Goal: Information Seeking & Learning: Find specific fact

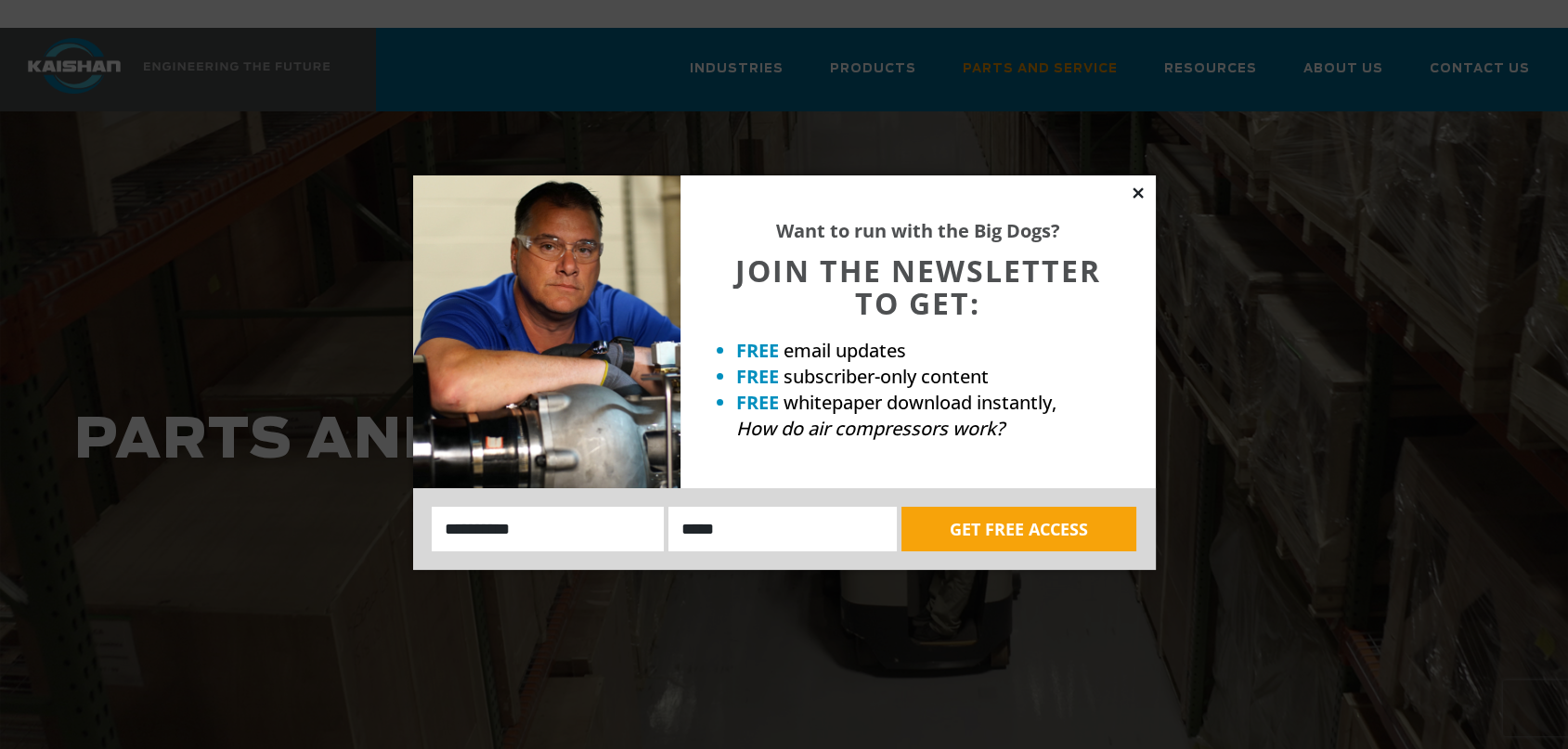
click at [1136, 192] on icon at bounding box center [1137, 192] width 10 height 10
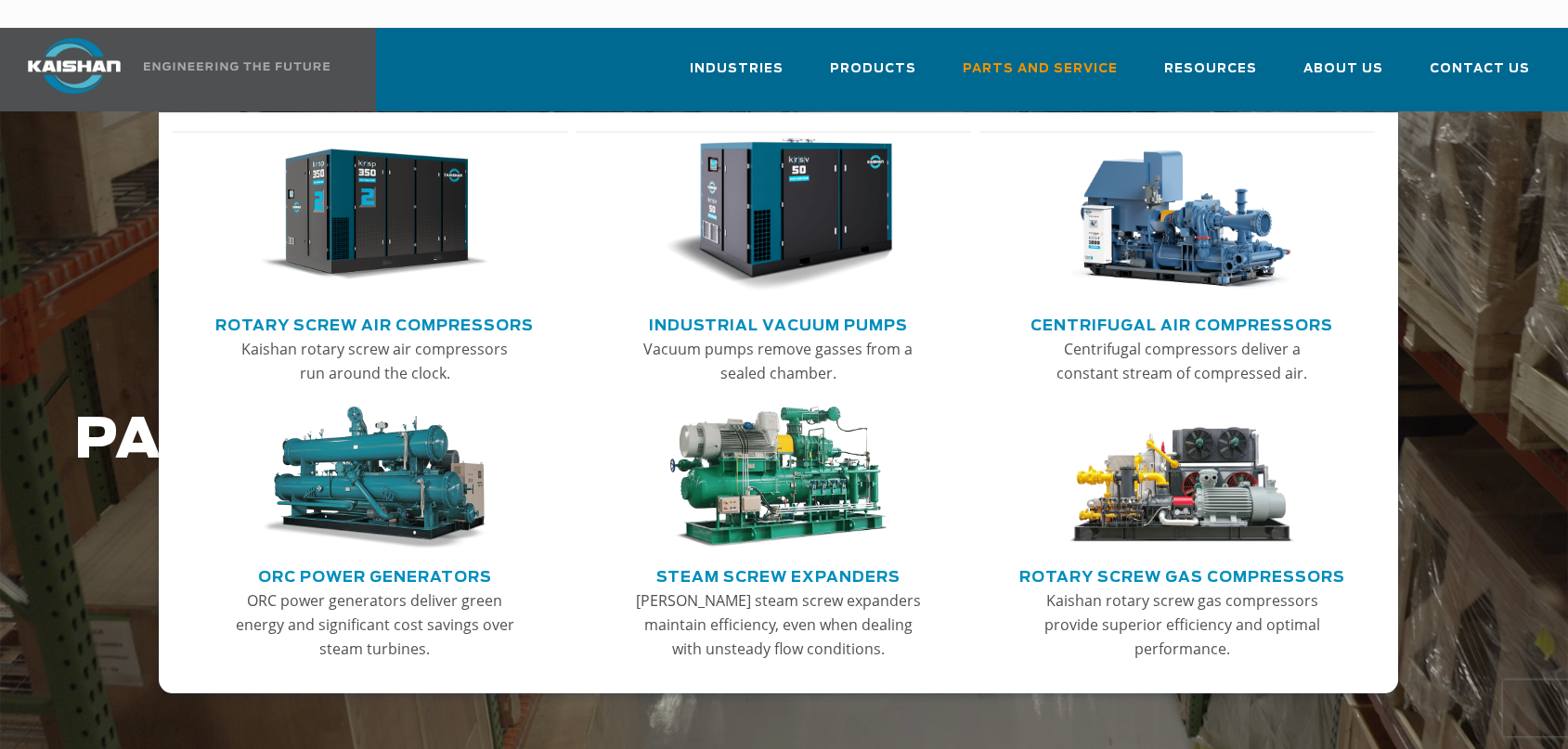
click at [415, 197] on img "Main menu" at bounding box center [374, 215] width 229 height 154
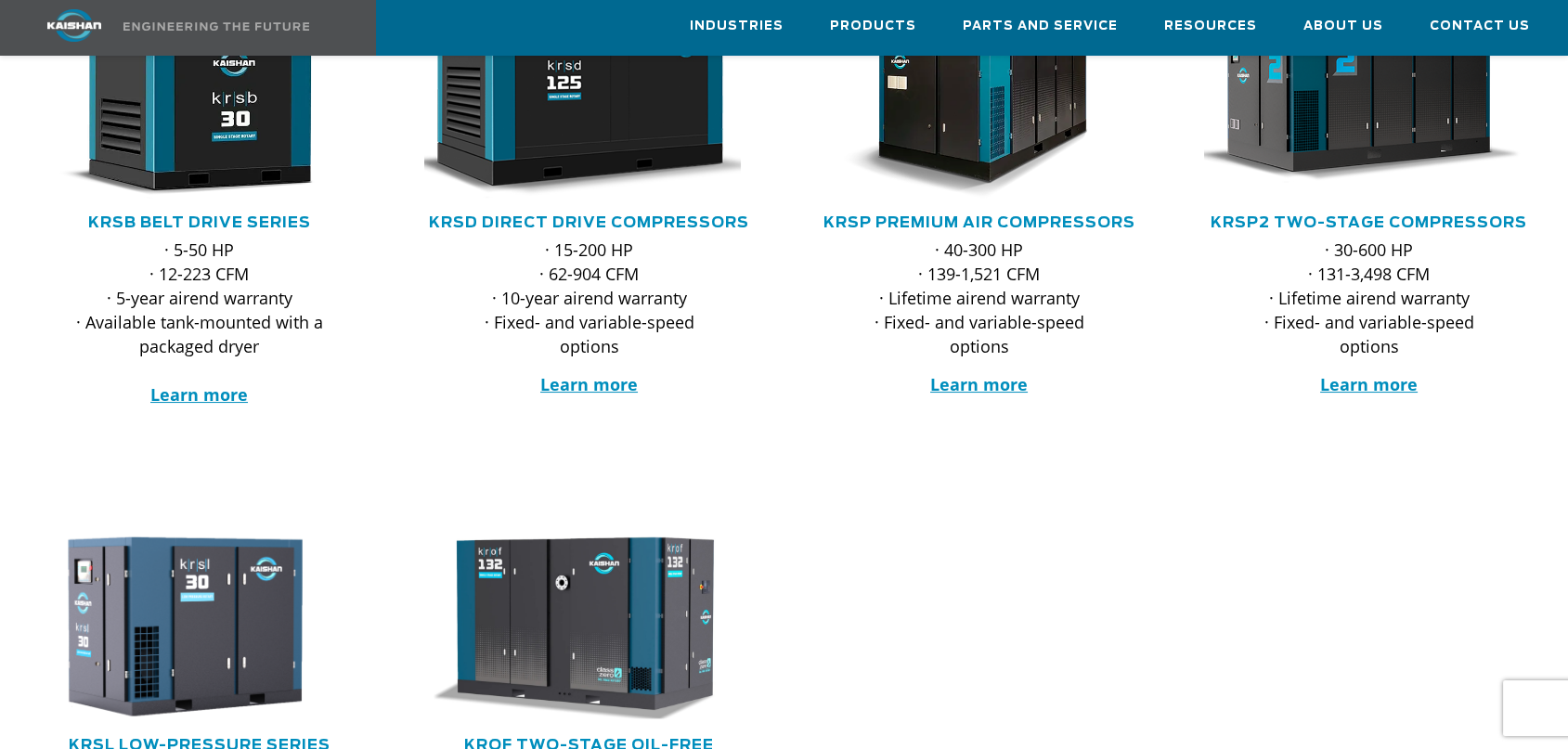
scroll to position [457, 0]
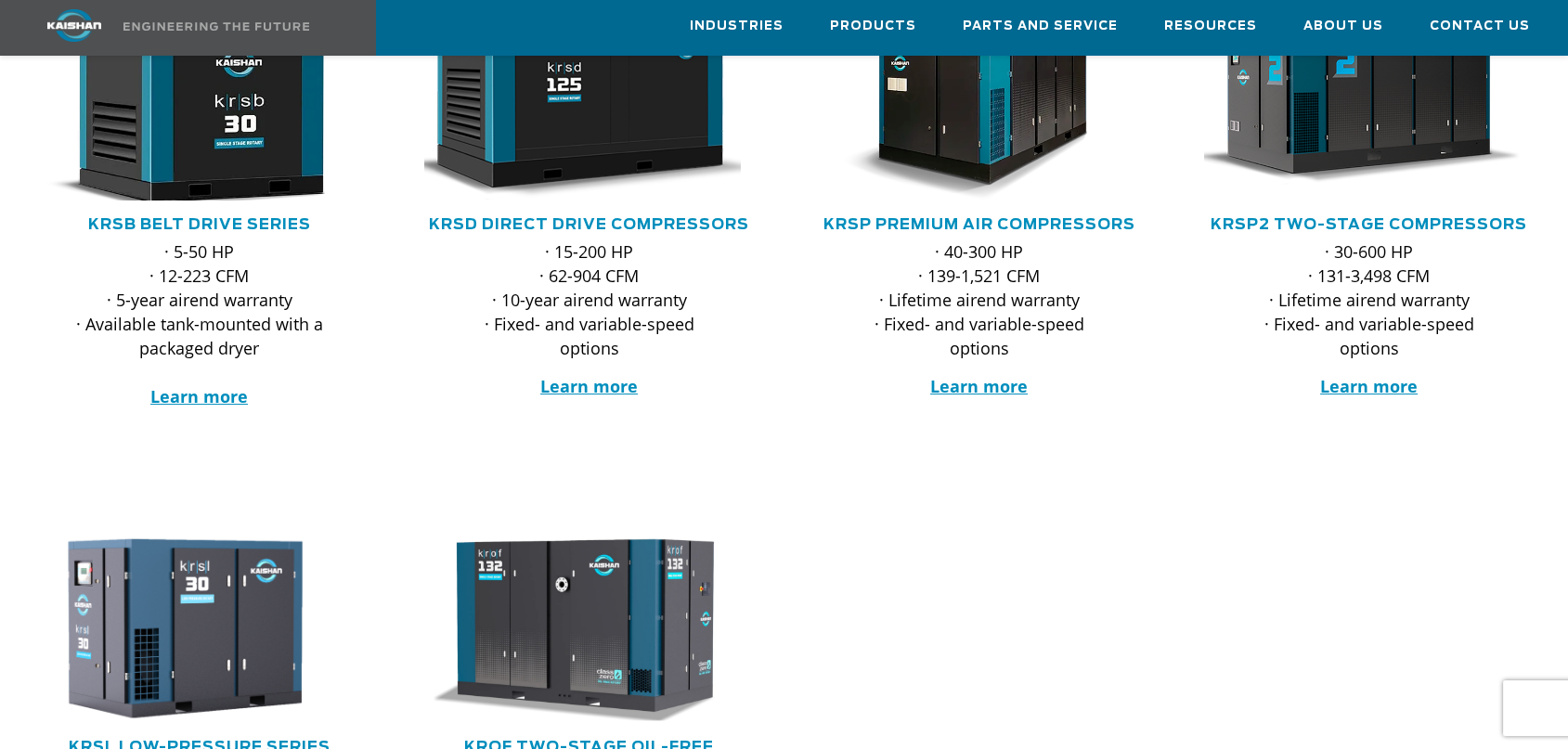
click at [233, 134] on img at bounding box center [186, 89] width 364 height 245
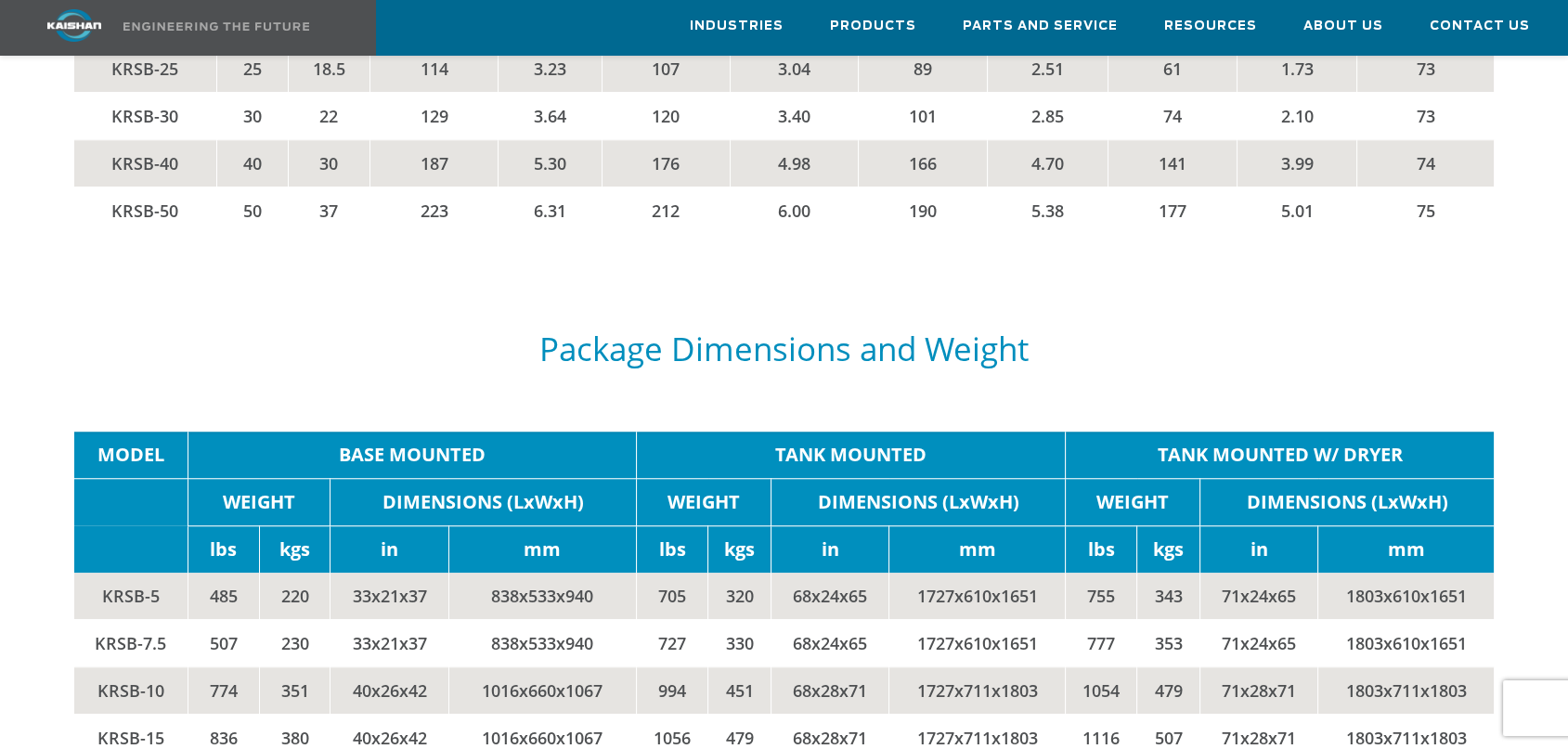
scroll to position [3490, 0]
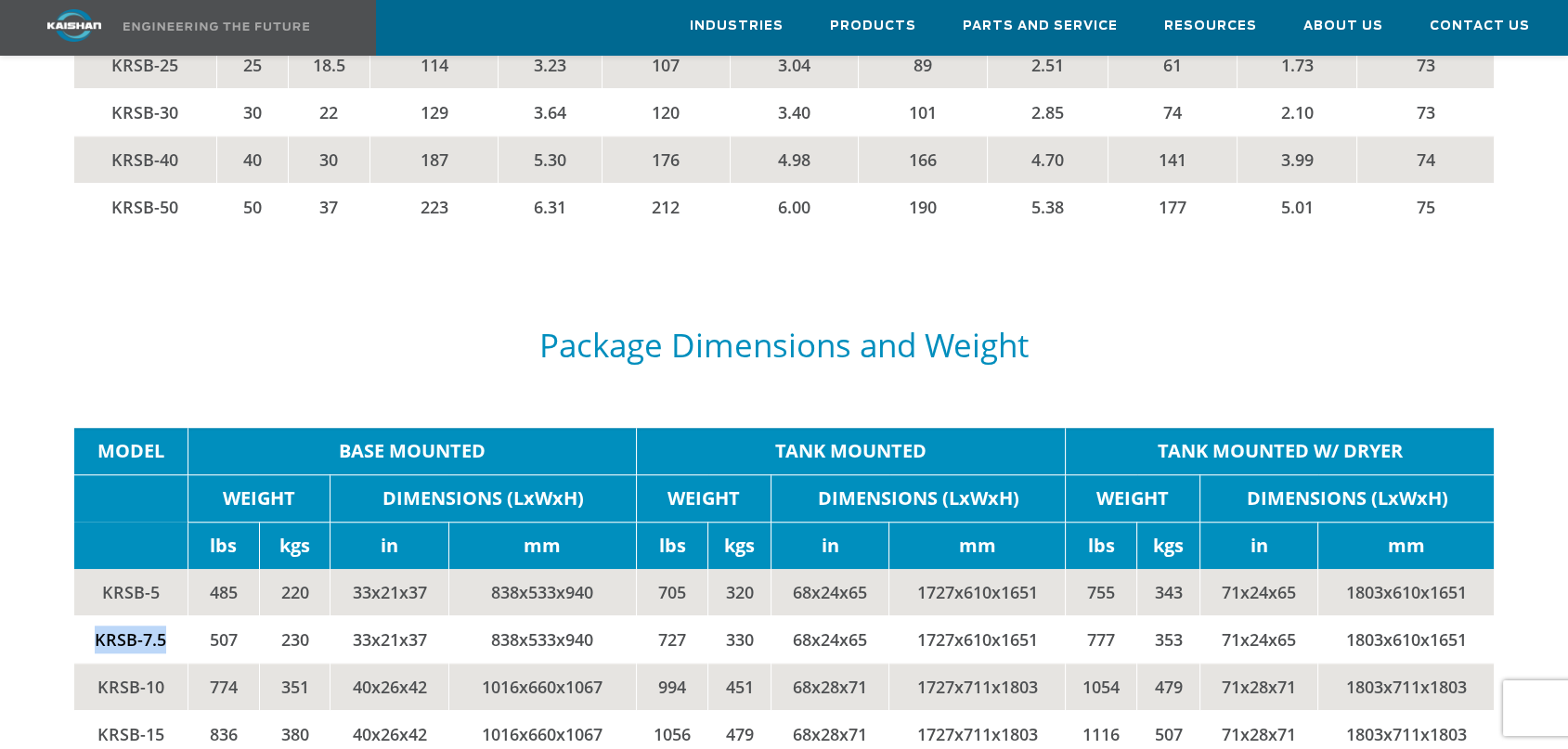
drag, startPoint x: 85, startPoint y: 605, endPoint x: 178, endPoint y: 599, distance: 93.2
click at [178, 616] on td "KRSB-7.5" at bounding box center [132, 639] width 114 height 48
copy td "KRSB-7.5"
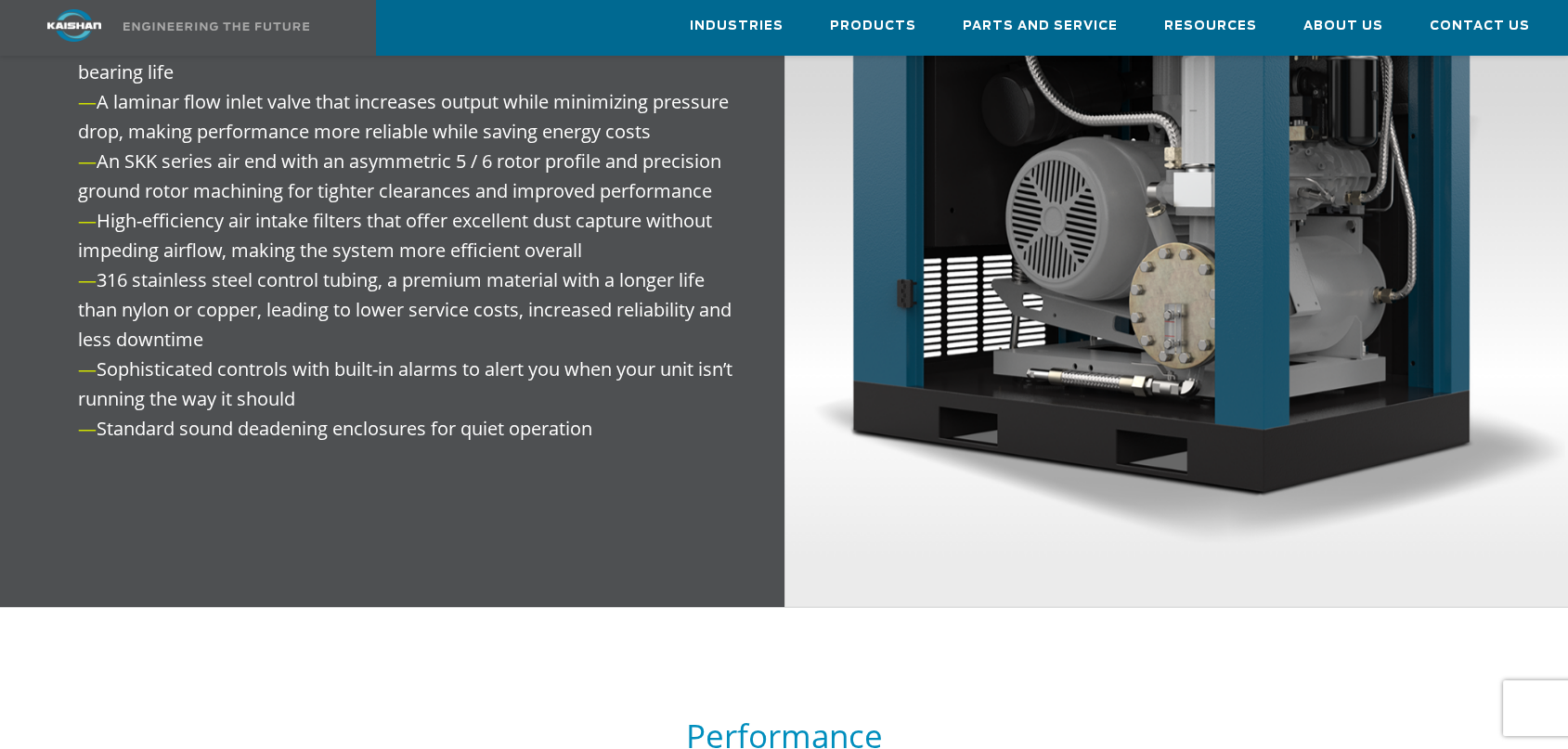
scroll to position [2393, 0]
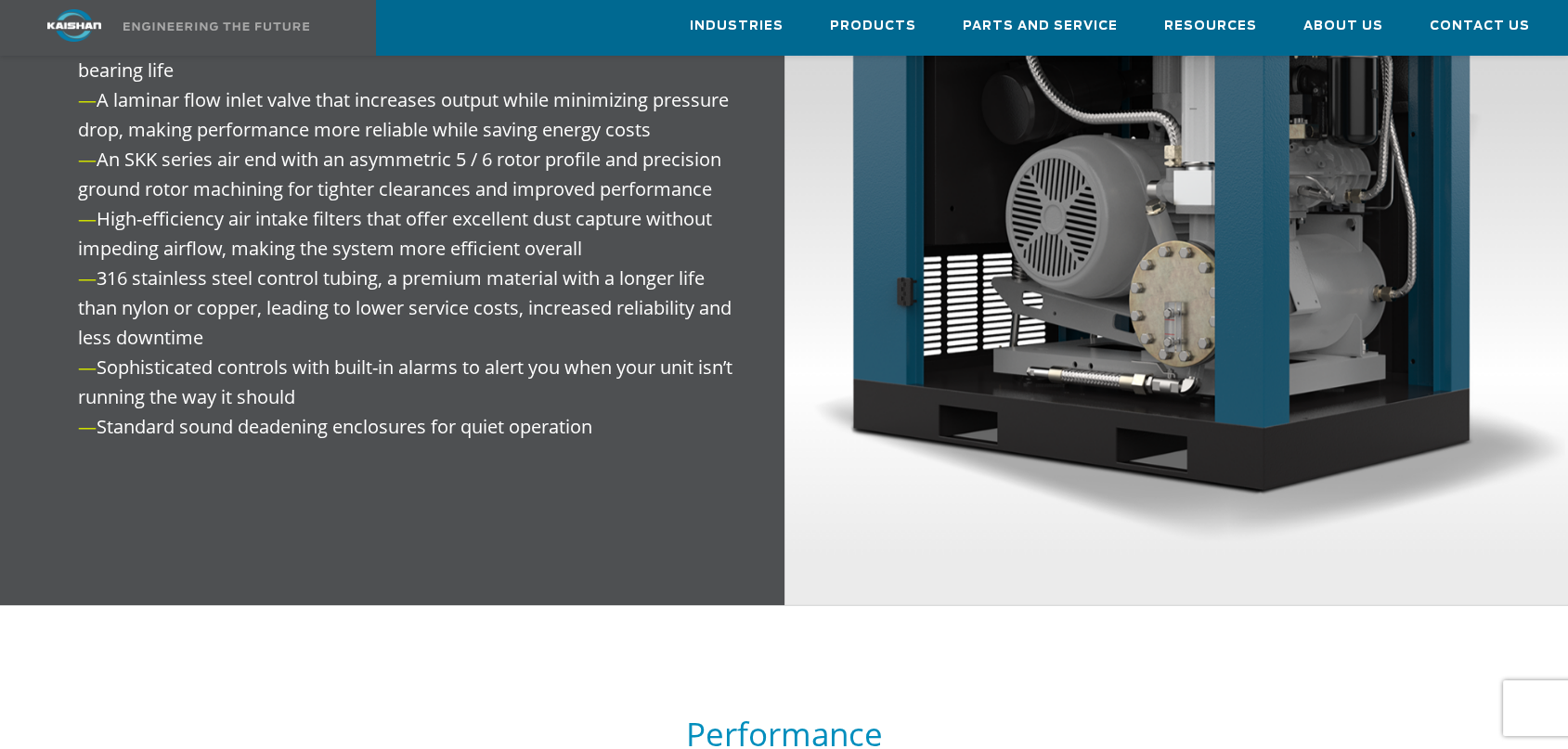
click at [1006, 341] on img at bounding box center [1176, 160] width 784 height 887
